Goal: Task Accomplishment & Management: Use online tool/utility

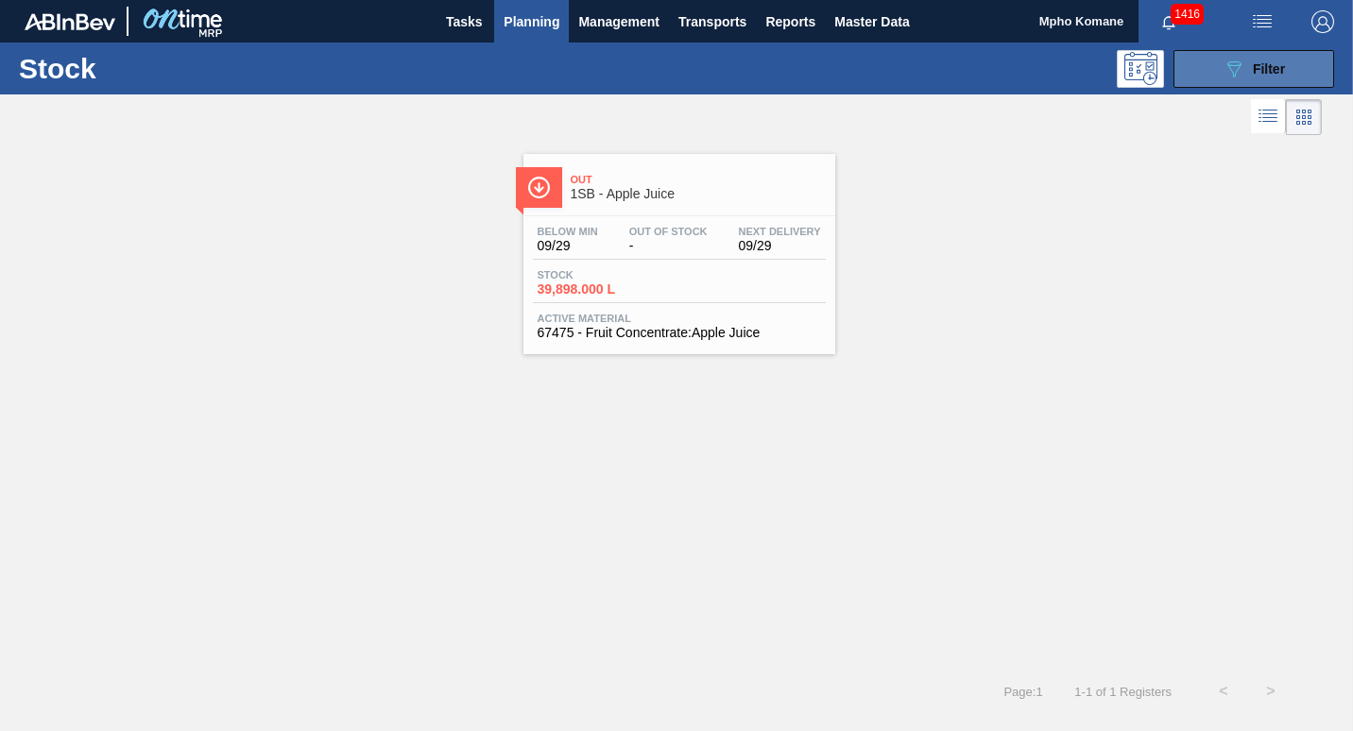
click at [1240, 70] on icon "089F7B8B-B2A5-4AFE-B5C0-19BA573D28AC" at bounding box center [1233, 69] width 23 height 23
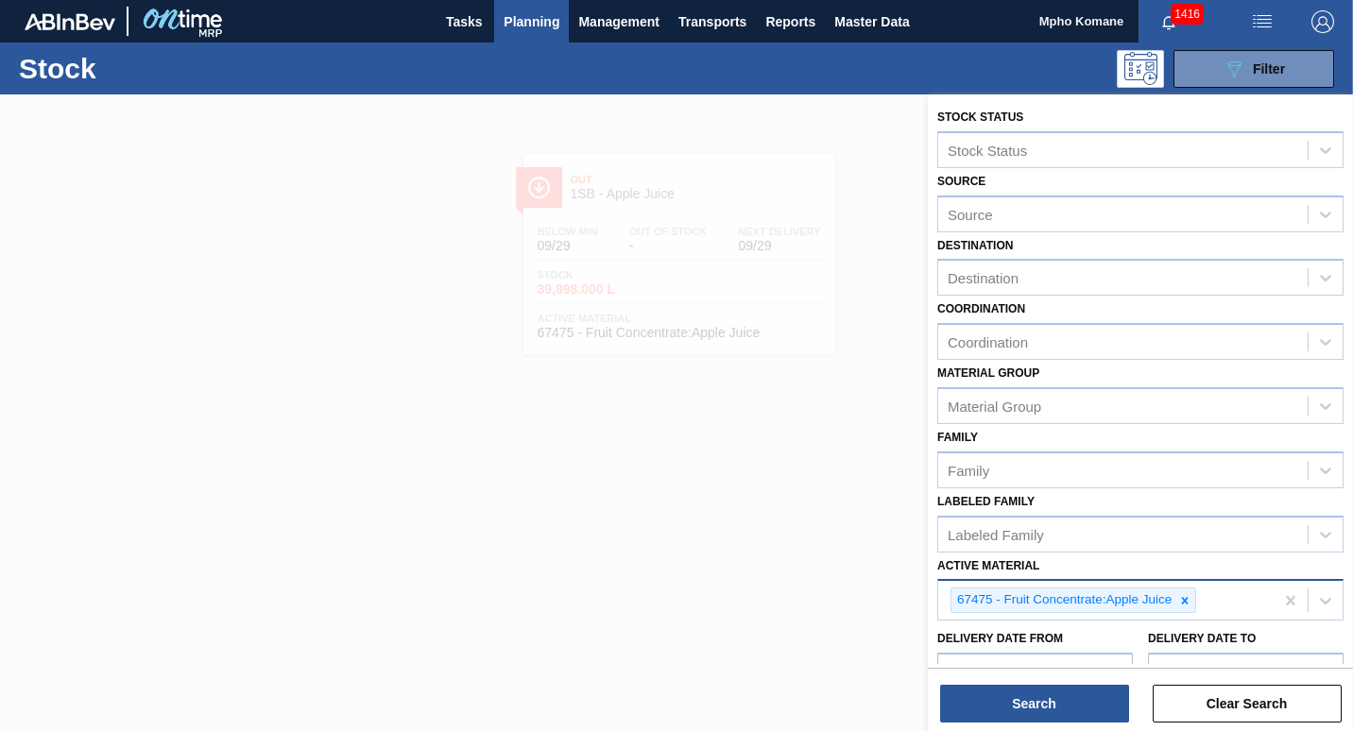
click at [1215, 605] on div "67475 - Fruit Concentrate:Apple Juice" at bounding box center [1105, 600] width 335 height 39
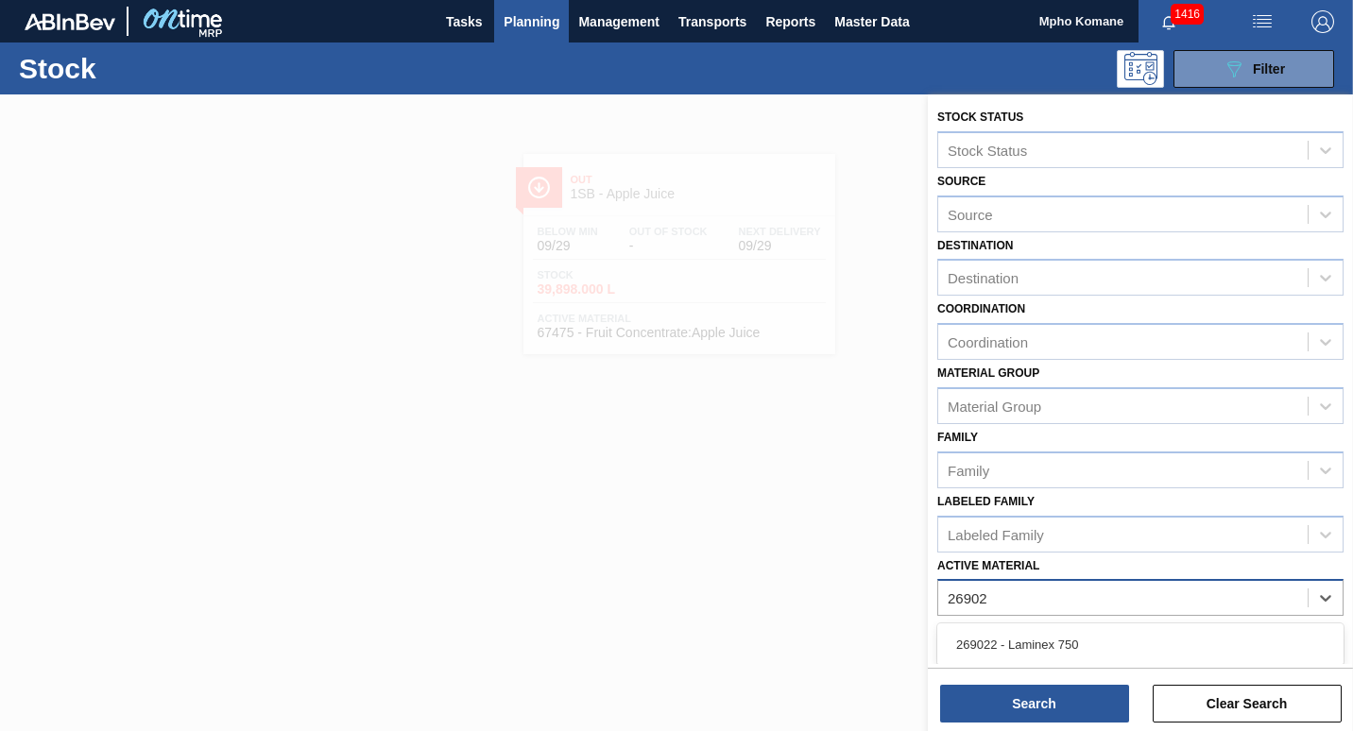
type Material "269022"
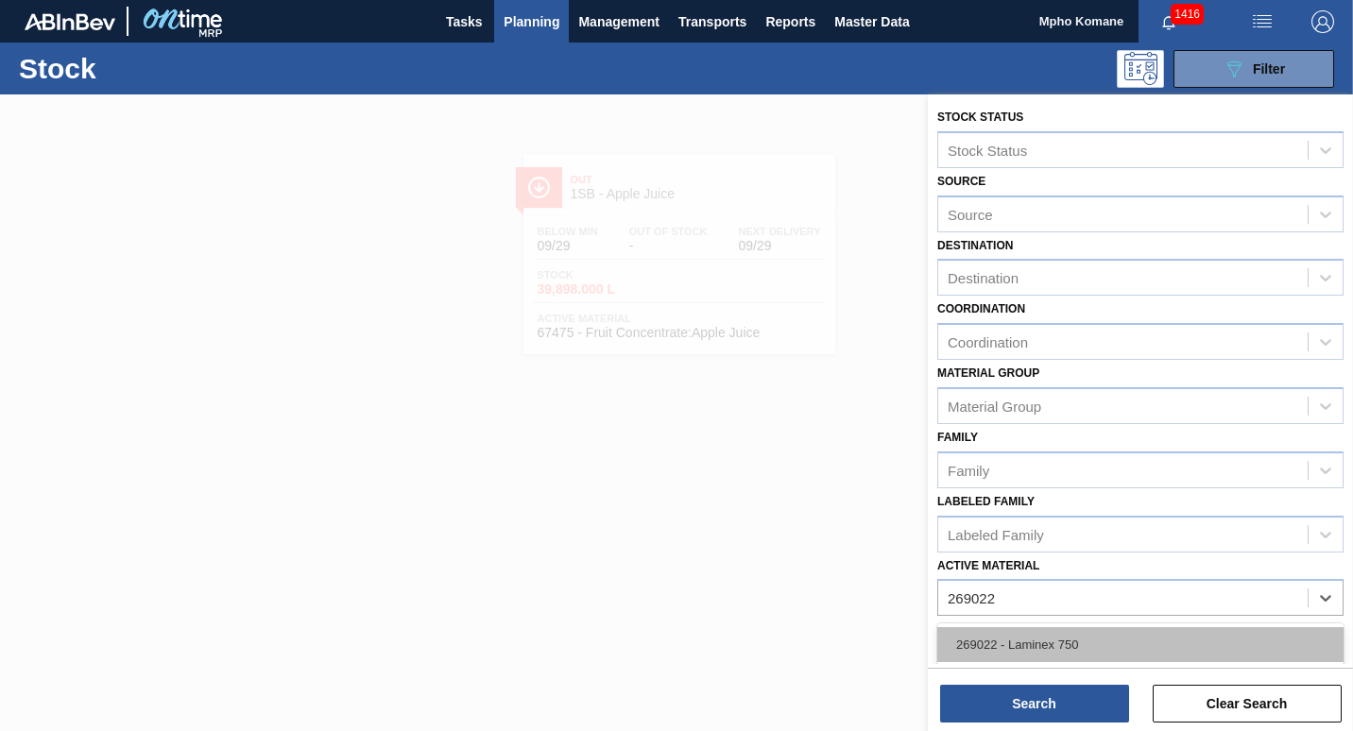
click at [1111, 632] on div "269022 - Laminex 750" at bounding box center [1140, 644] width 406 height 35
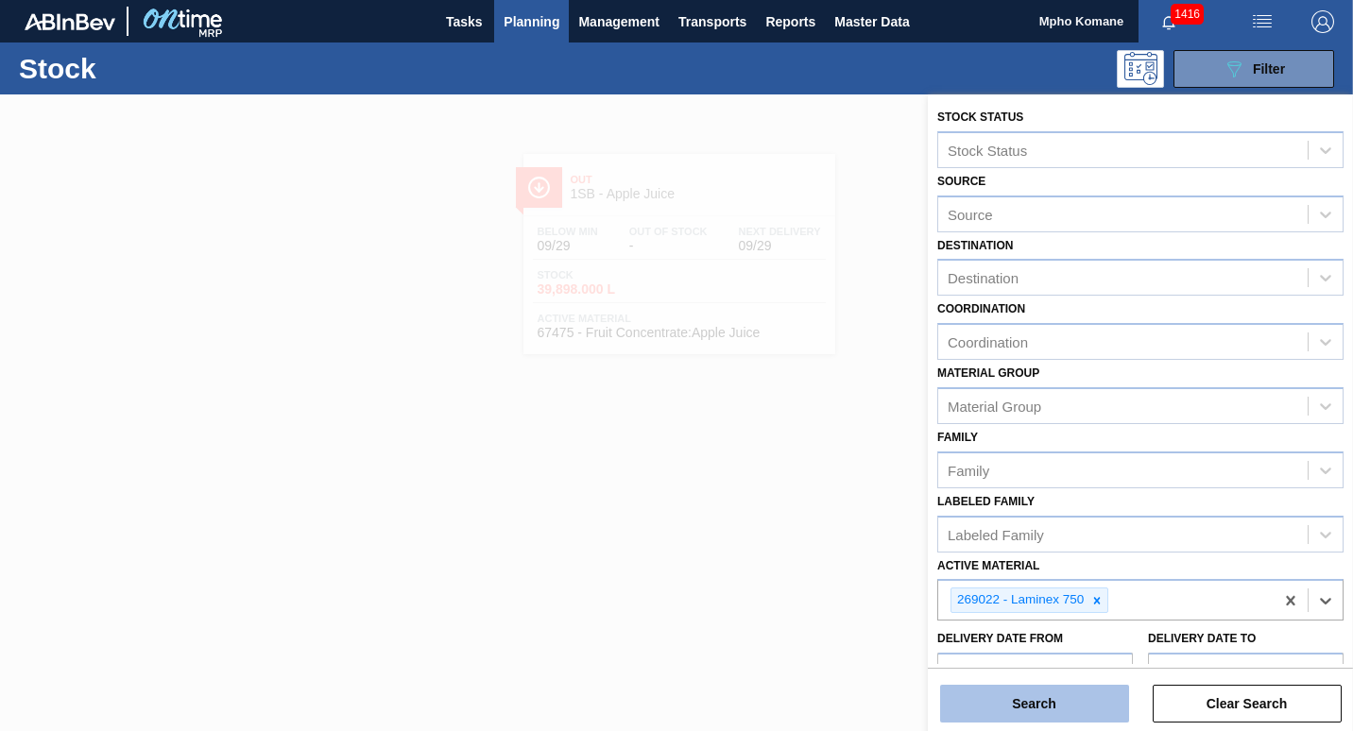
click at [1029, 701] on button "Search" at bounding box center [1034, 704] width 189 height 38
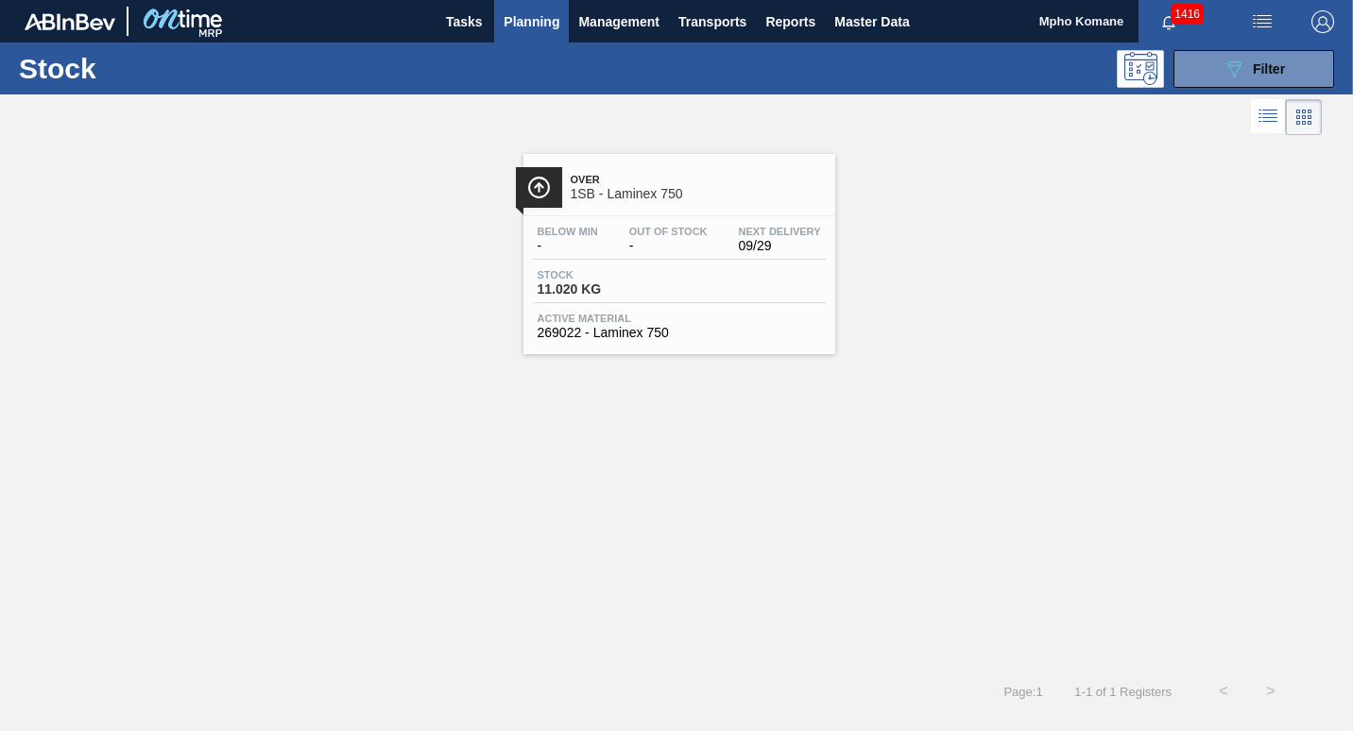
click at [597, 293] on span "11.020 KG" at bounding box center [603, 289] width 132 height 14
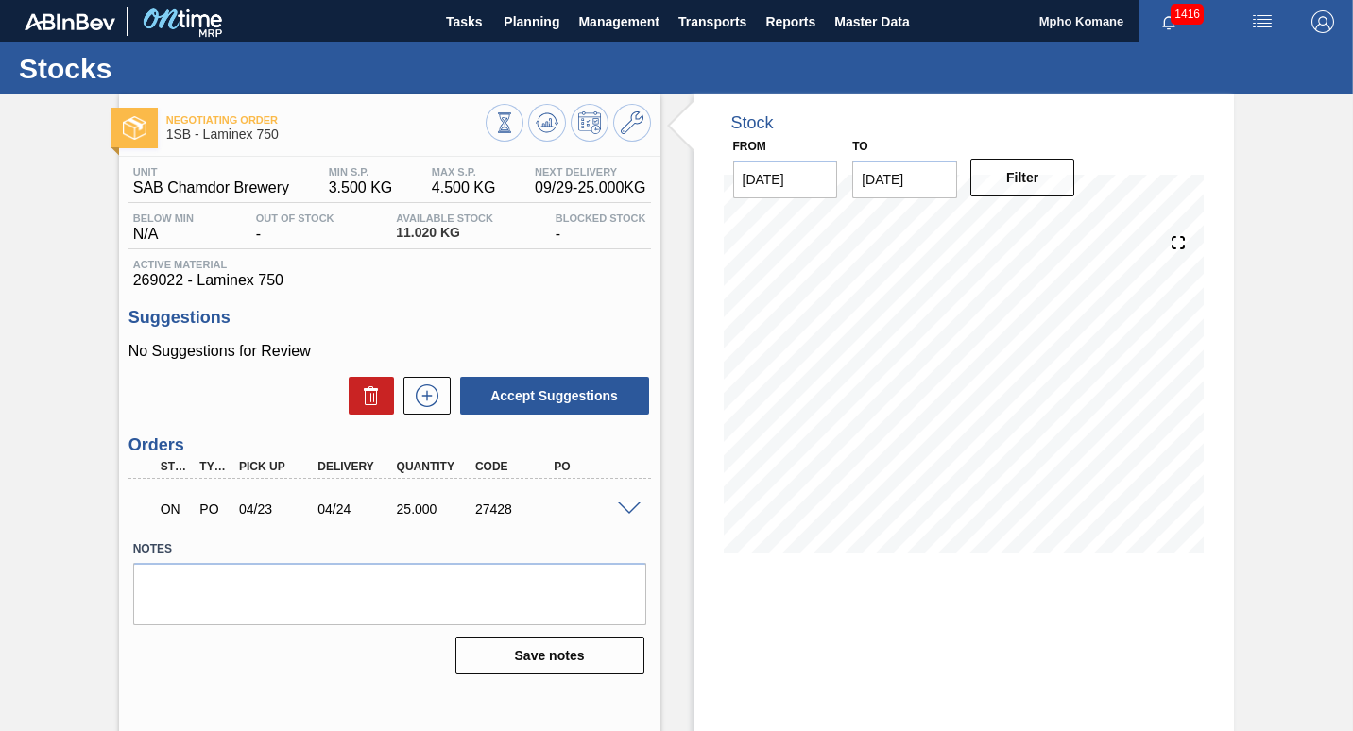
click at [633, 512] on span at bounding box center [629, 509] width 23 height 14
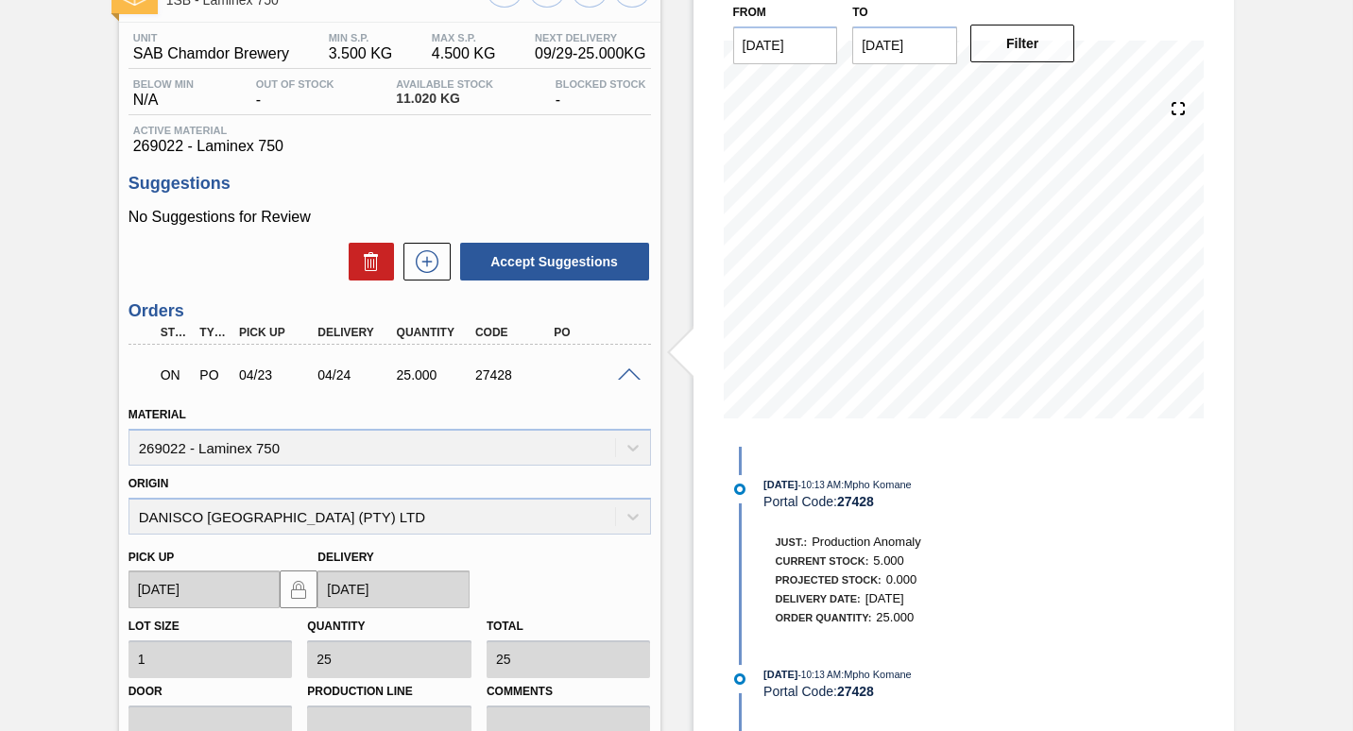
scroll to position [323, 0]
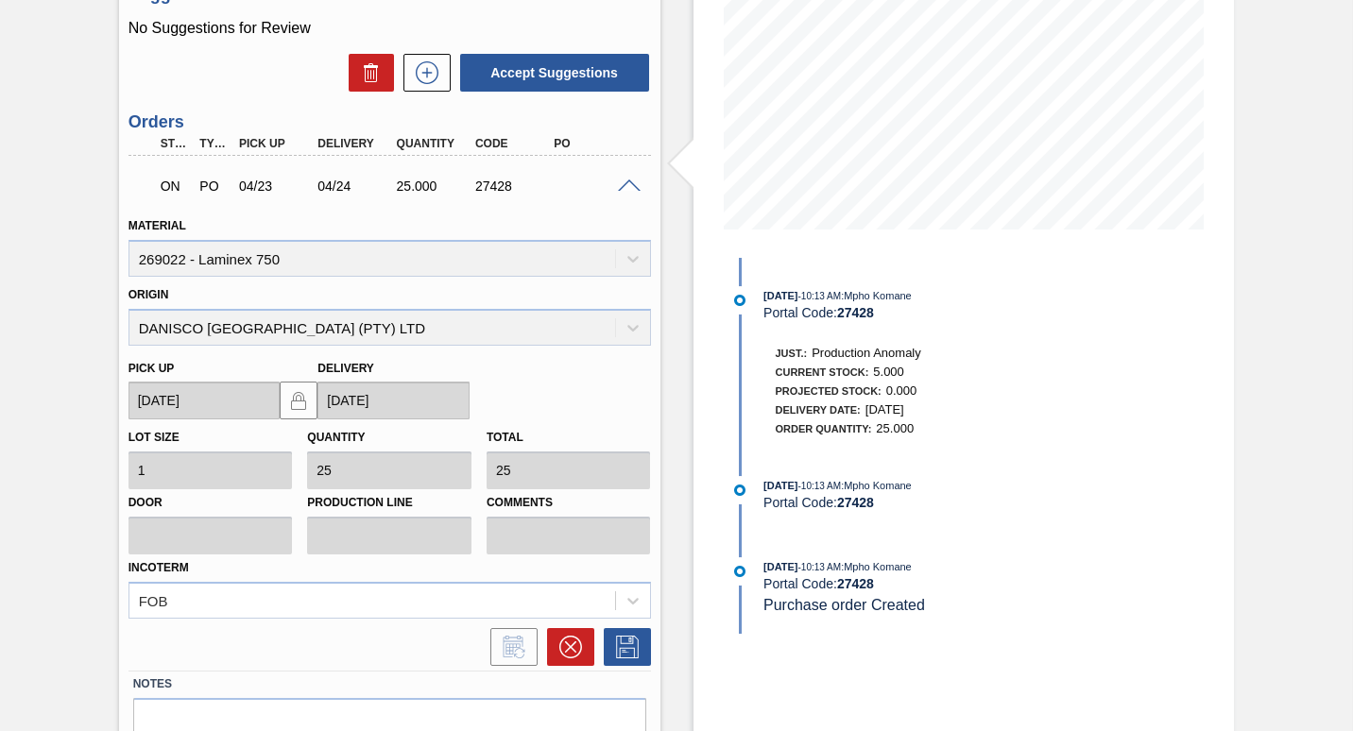
click at [631, 183] on span at bounding box center [629, 186] width 23 height 14
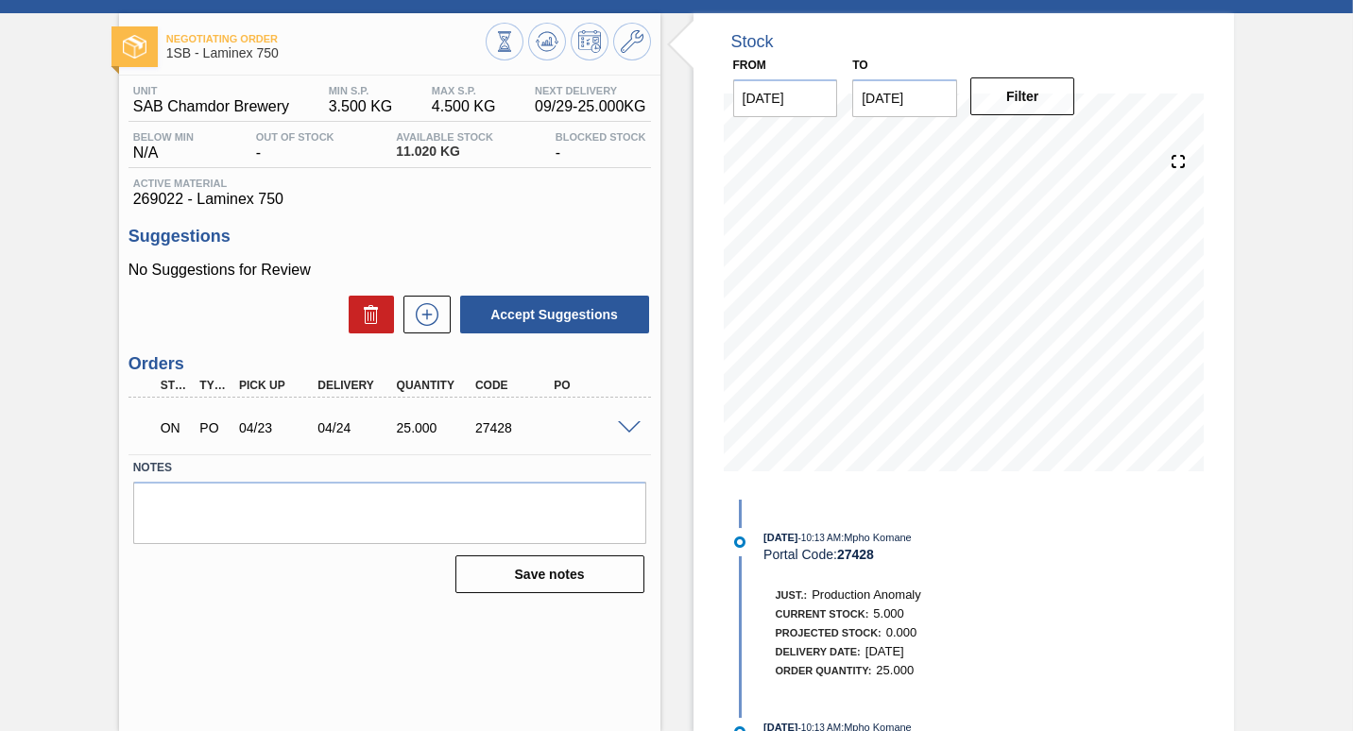
click at [635, 417] on div "ON PO 04/23 04/24 25.000 27428" at bounding box center [389, 425] width 522 height 47
click at [624, 421] on span at bounding box center [629, 428] width 23 height 14
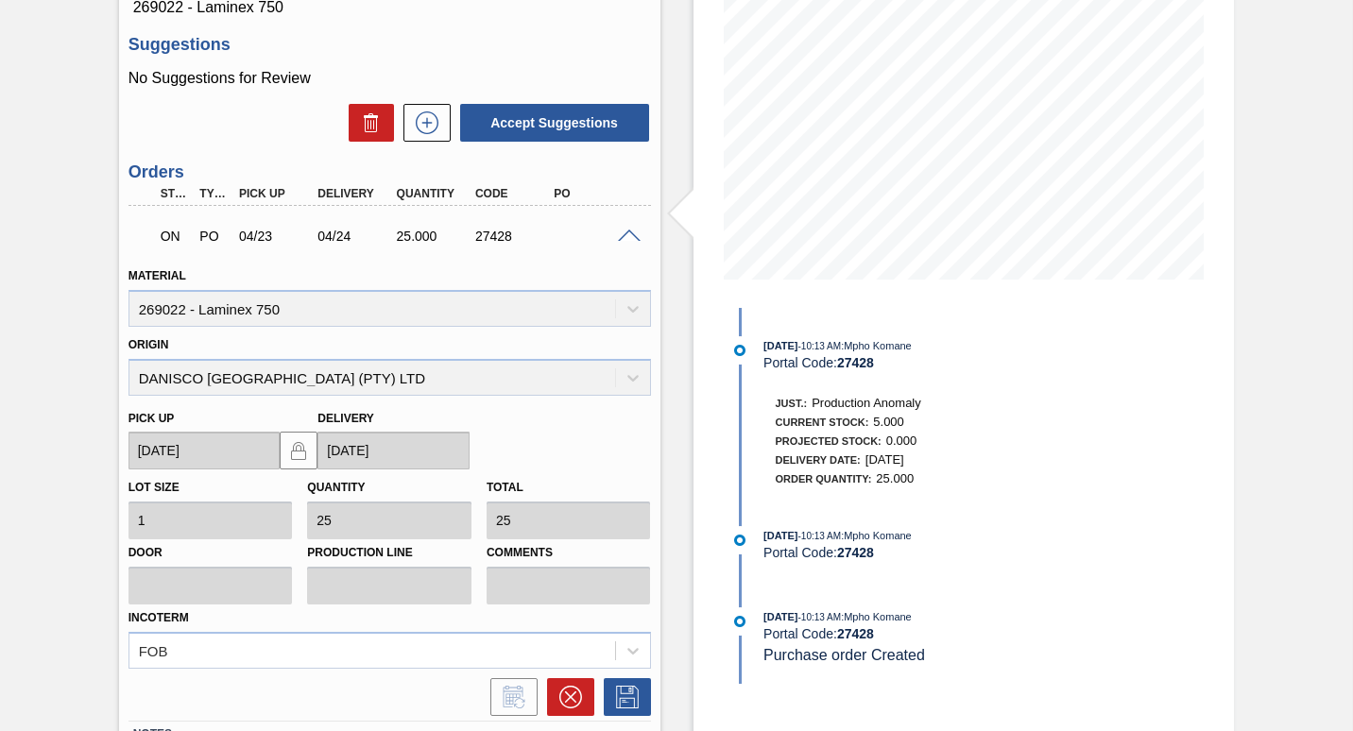
scroll to position [134, 0]
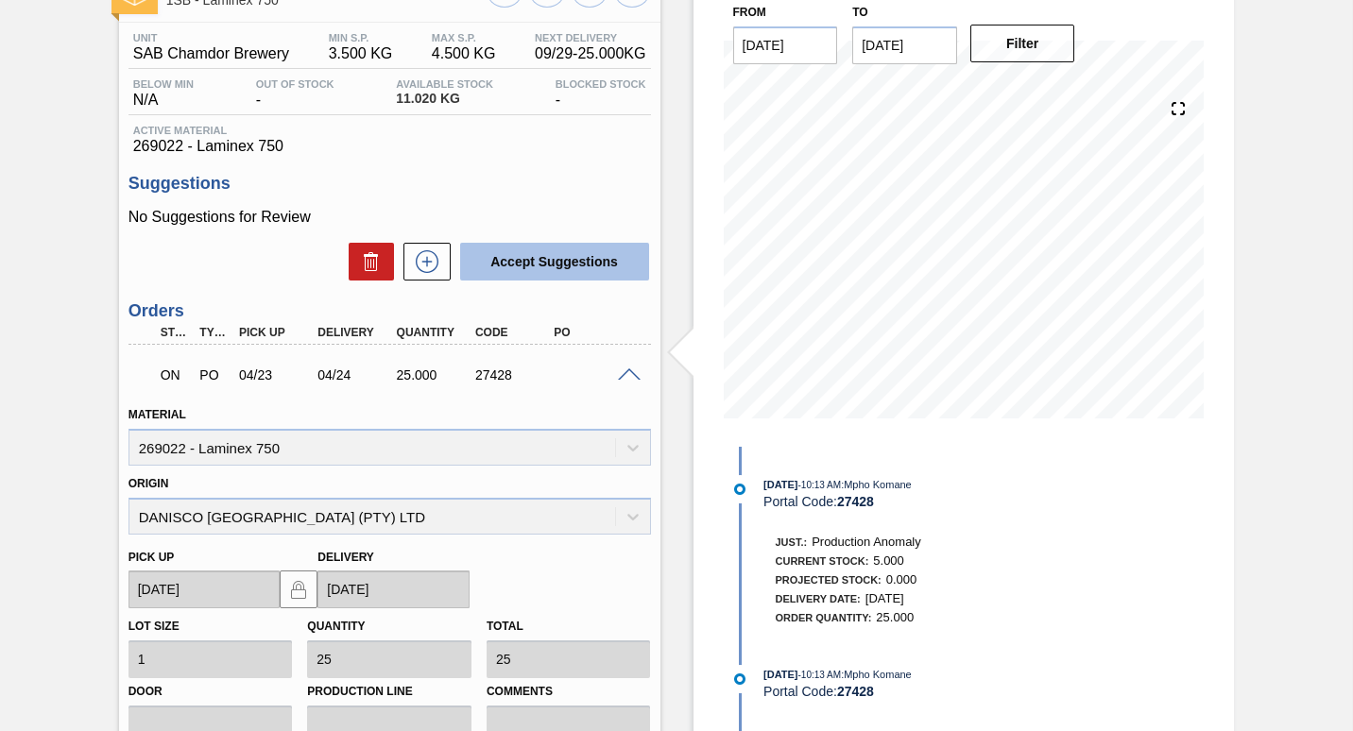
click at [543, 255] on button "Accept Suggestions" at bounding box center [554, 262] width 189 height 38
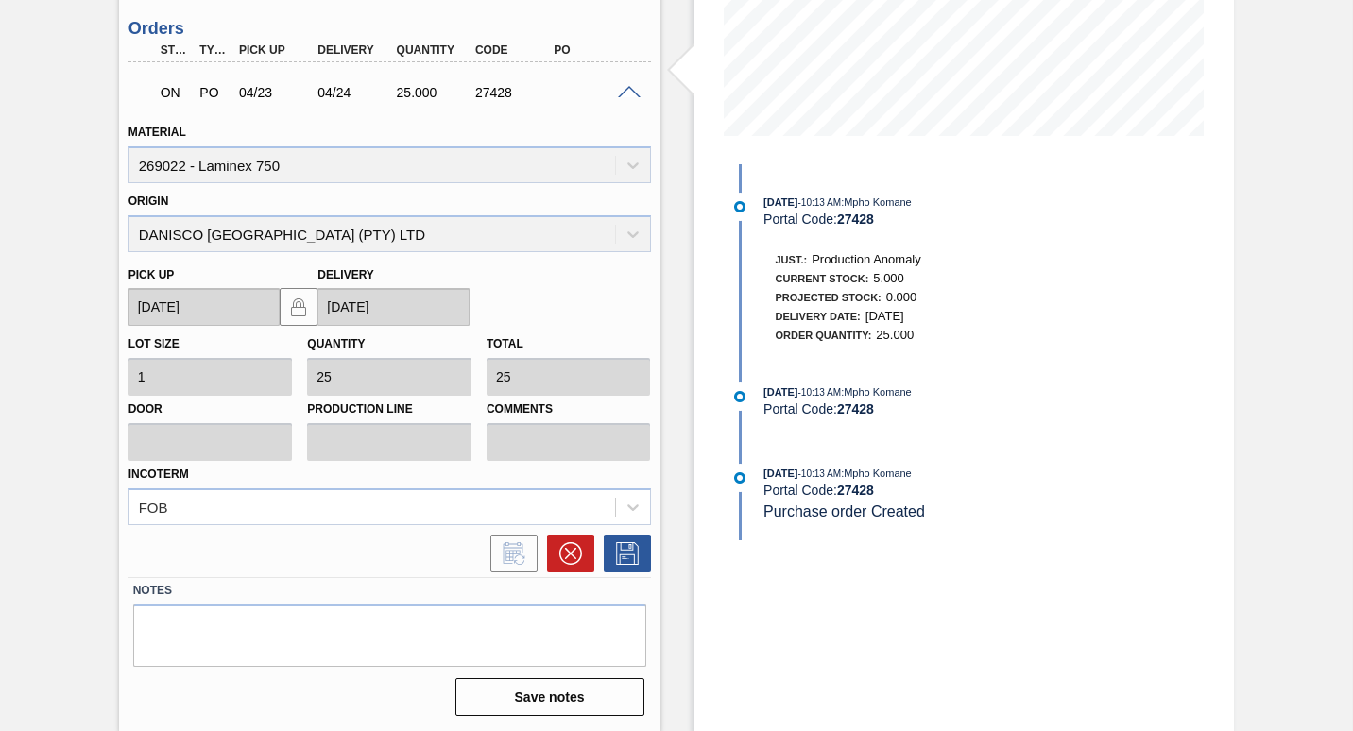
scroll to position [417, 0]
click at [617, 558] on icon at bounding box center [627, 552] width 30 height 23
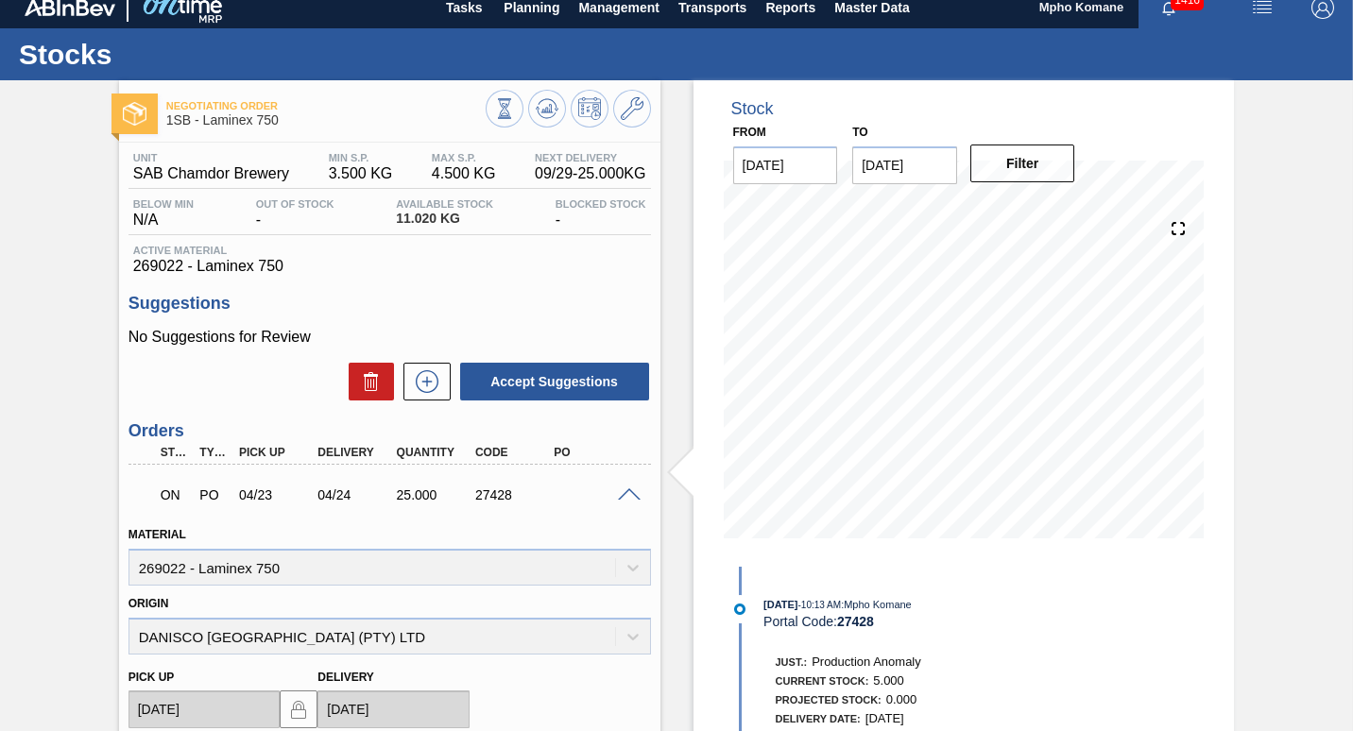
scroll to position [0, 0]
